Goal: Transaction & Acquisition: Purchase product/service

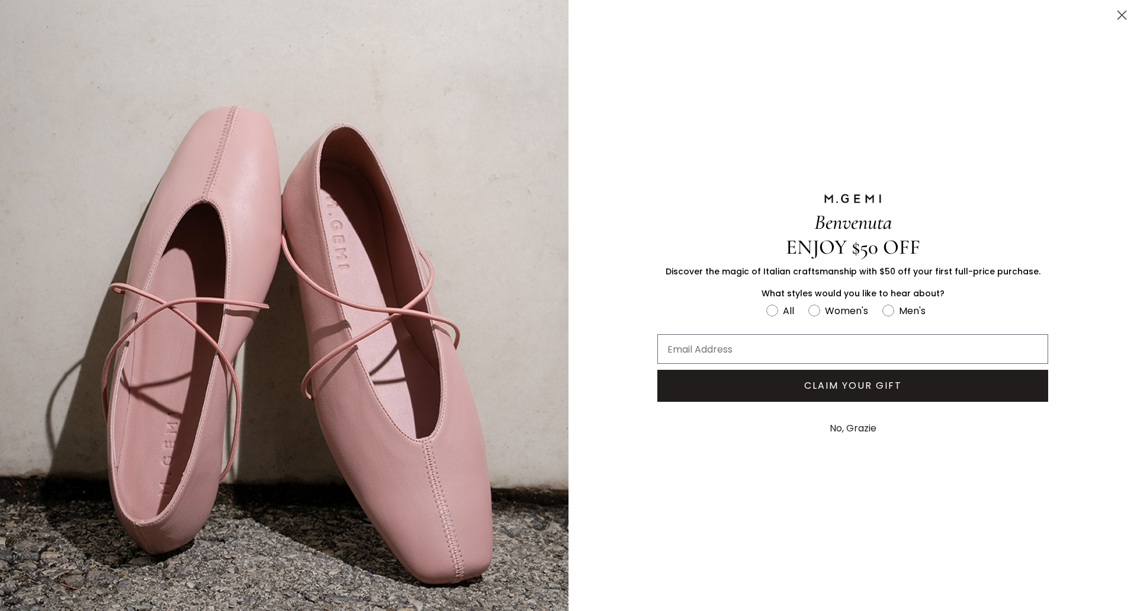
click at [859, 427] on button "No, Grazie" at bounding box center [853, 428] width 59 height 30
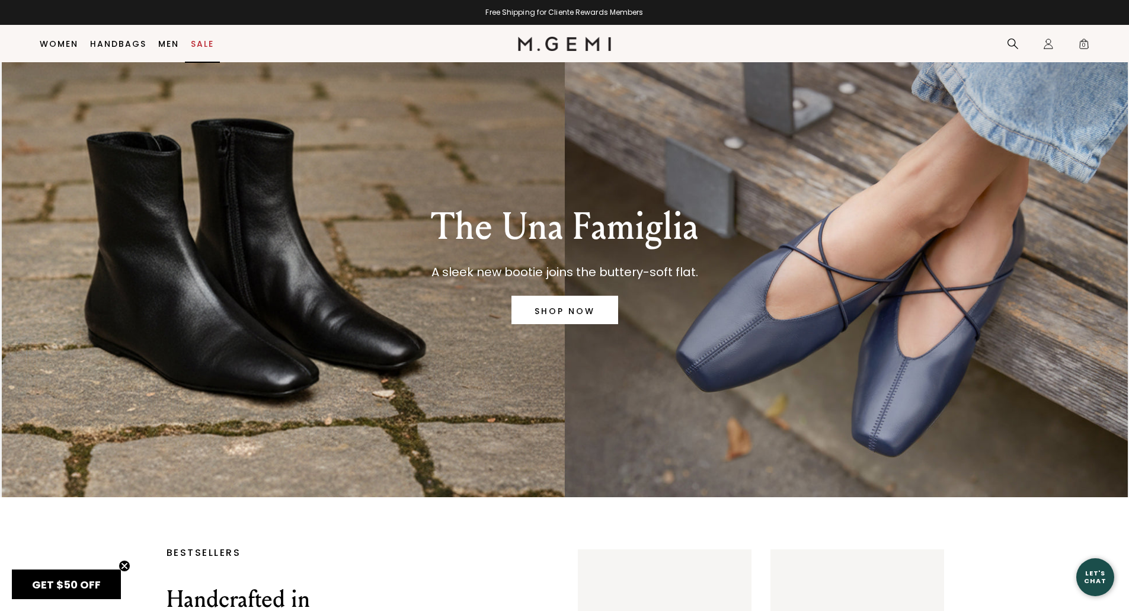
click at [203, 49] on link "Sale" at bounding box center [202, 43] width 23 height 9
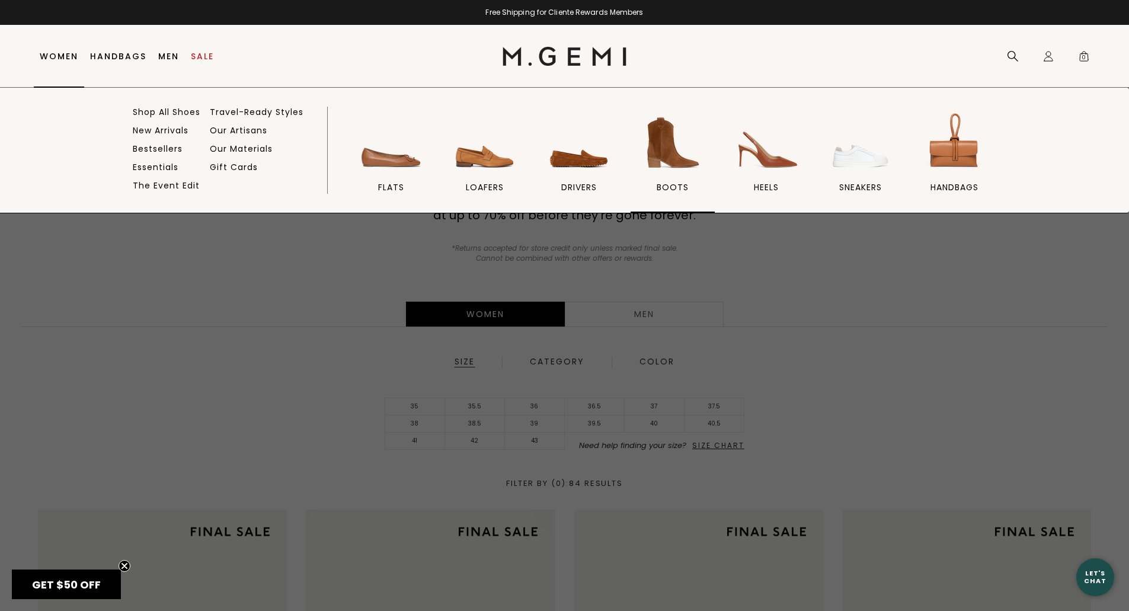
click at [677, 168] on img at bounding box center [672, 143] width 66 height 66
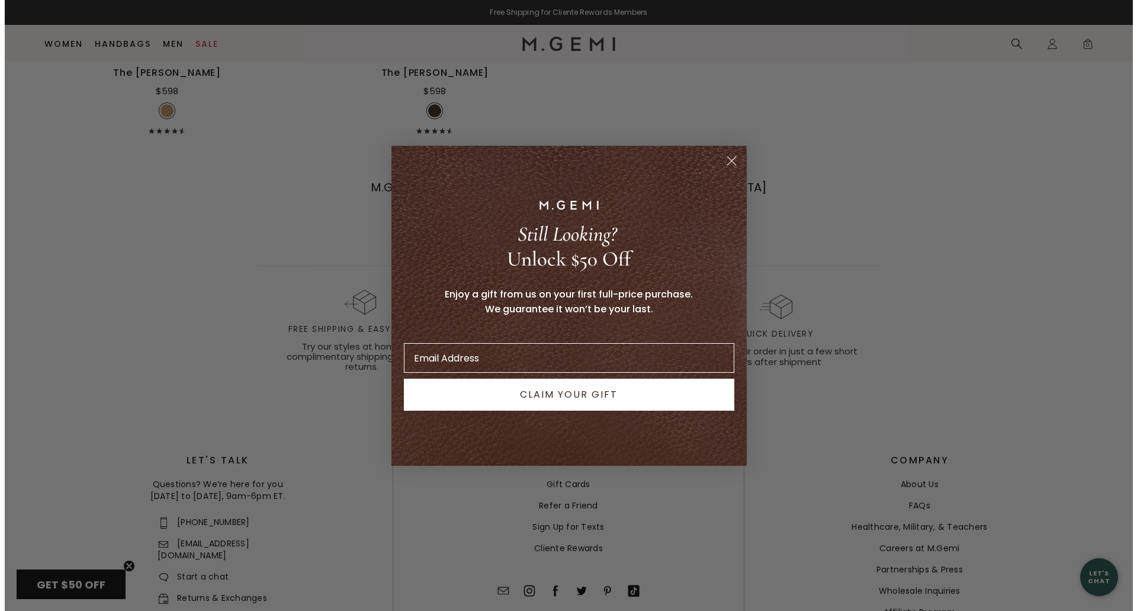
scroll to position [2298, 0]
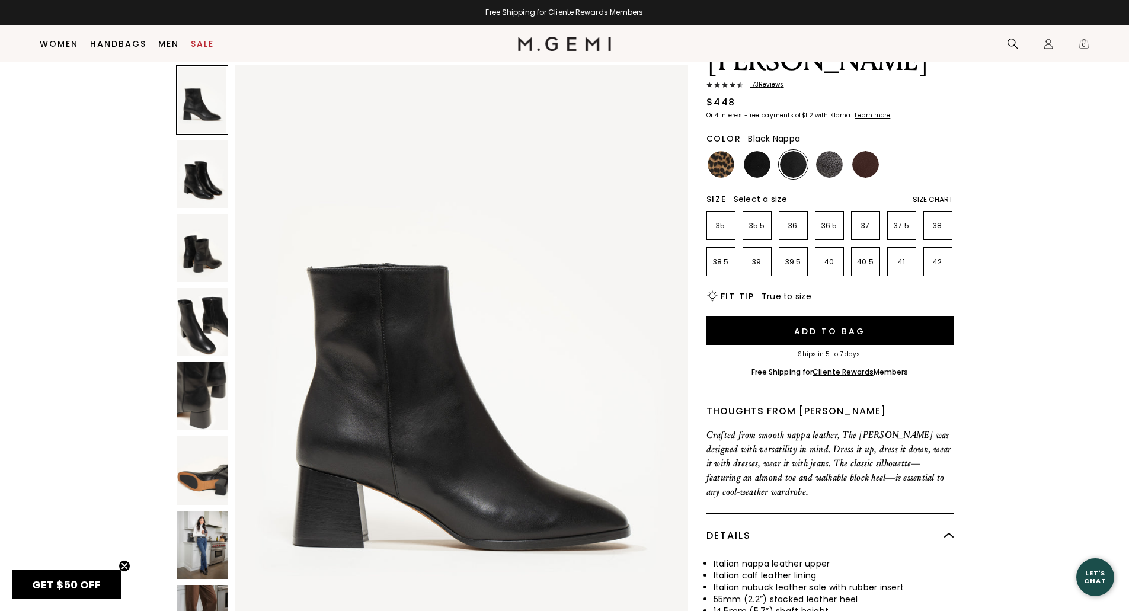
click at [186, 399] on img at bounding box center [202, 396] width 51 height 68
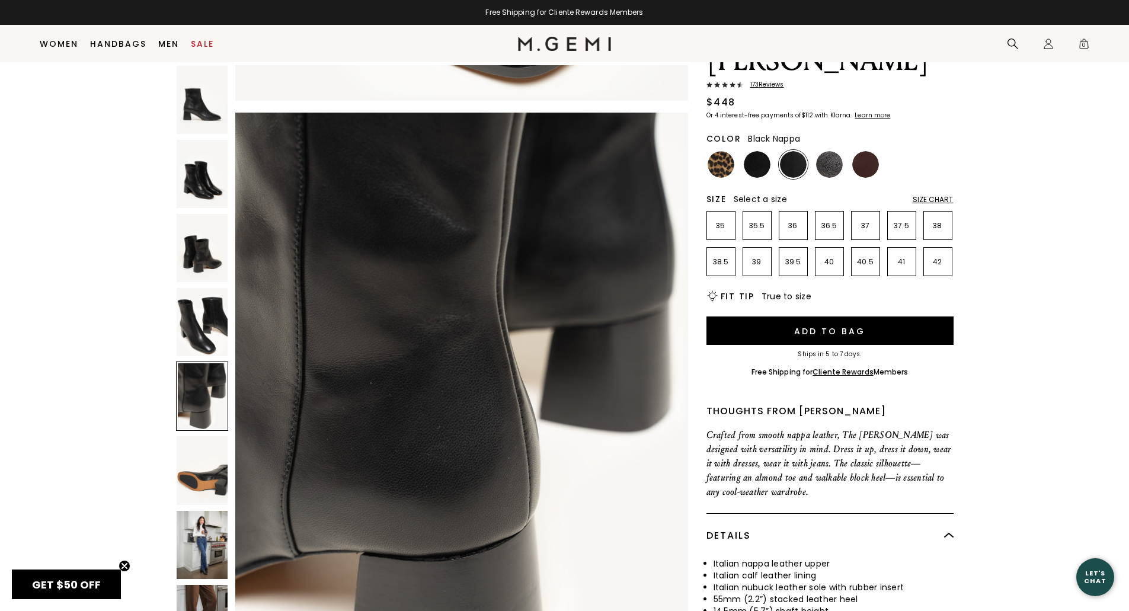
click at [193, 470] on img at bounding box center [202, 470] width 51 height 68
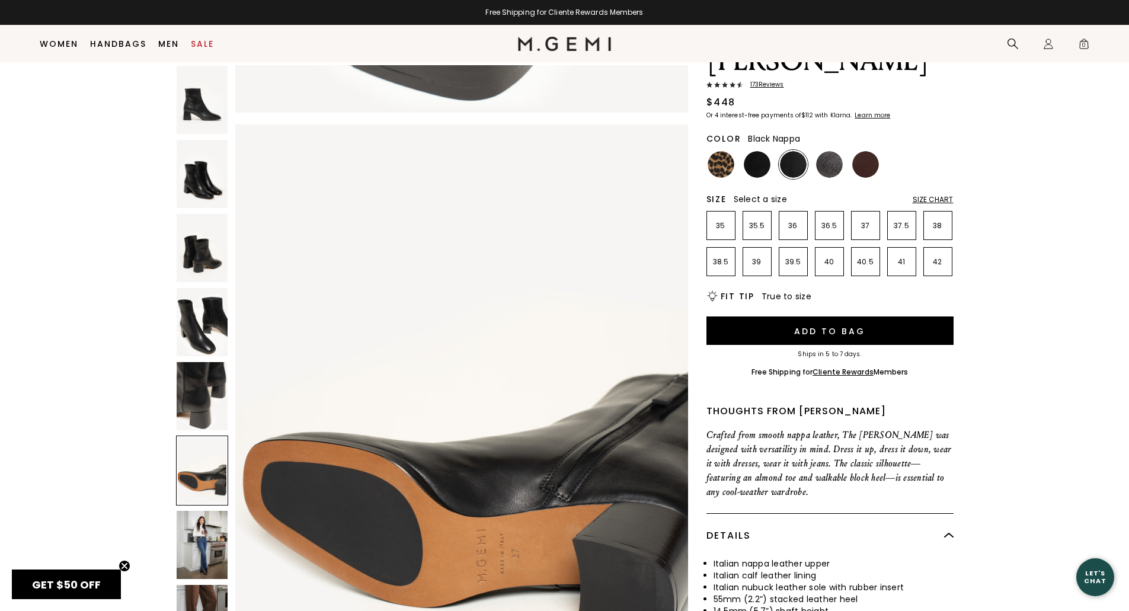
click at [195, 533] on img at bounding box center [202, 545] width 51 height 68
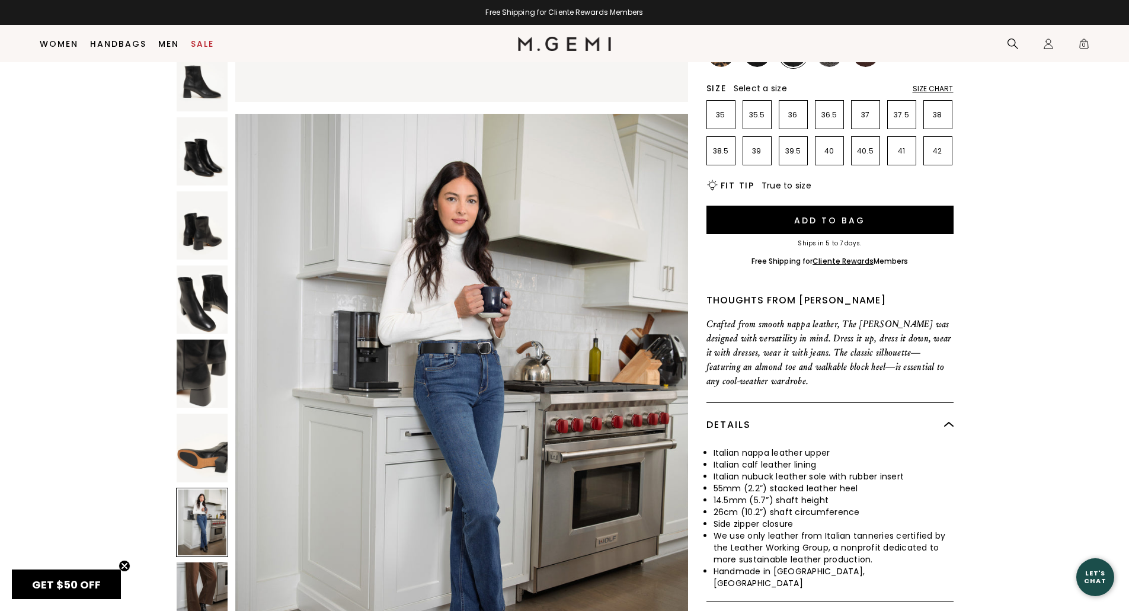
scroll to position [212, 0]
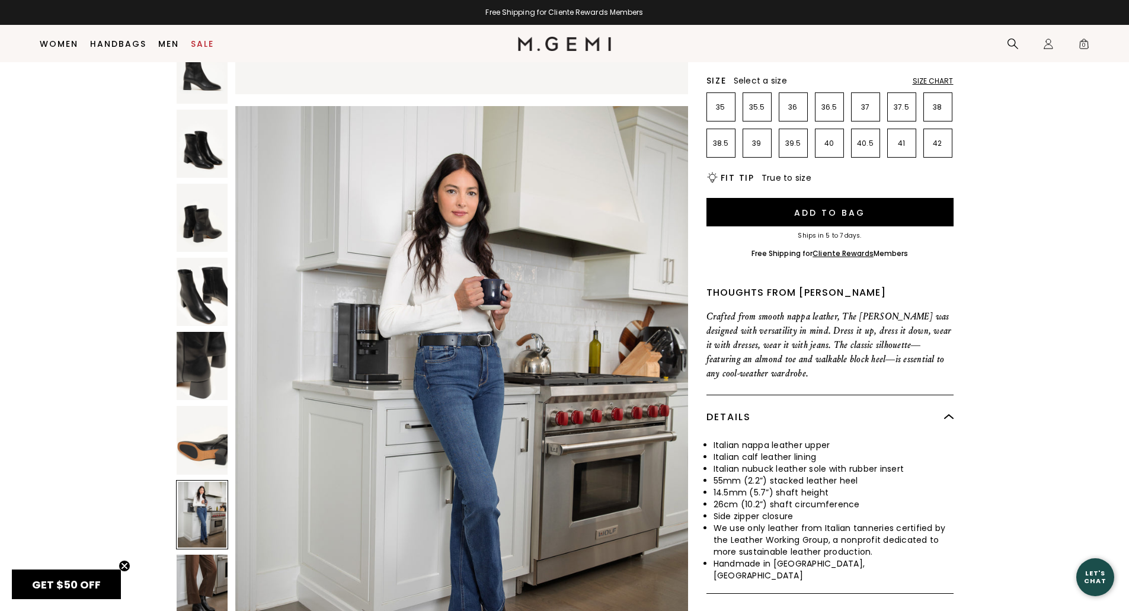
click at [209, 562] on img at bounding box center [202, 588] width 51 height 68
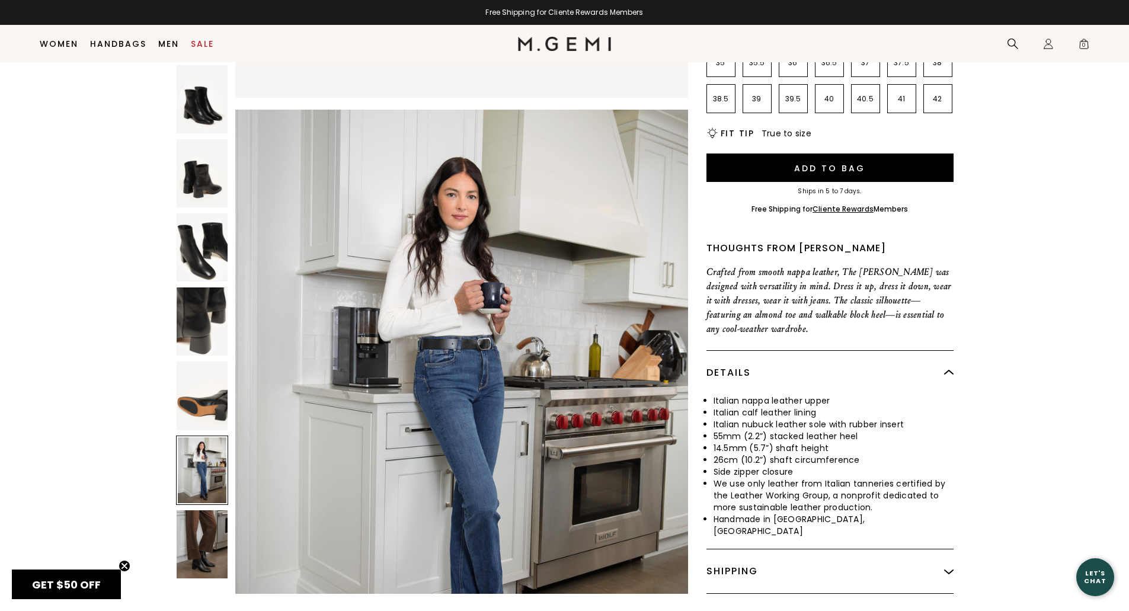
scroll to position [296, 0]
